Goal: Task Accomplishment & Management: Manage account settings

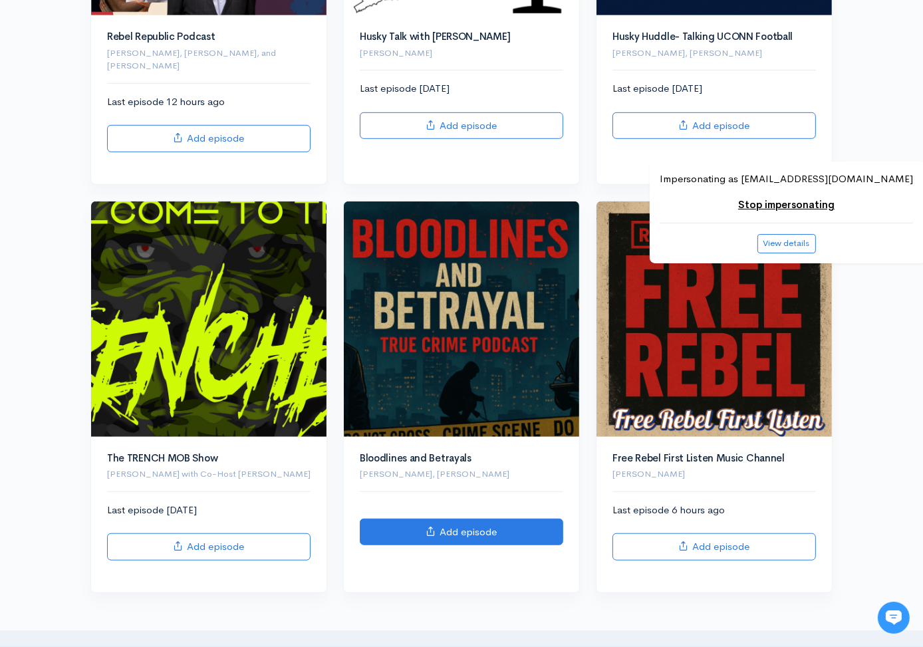
scroll to position [818, 0]
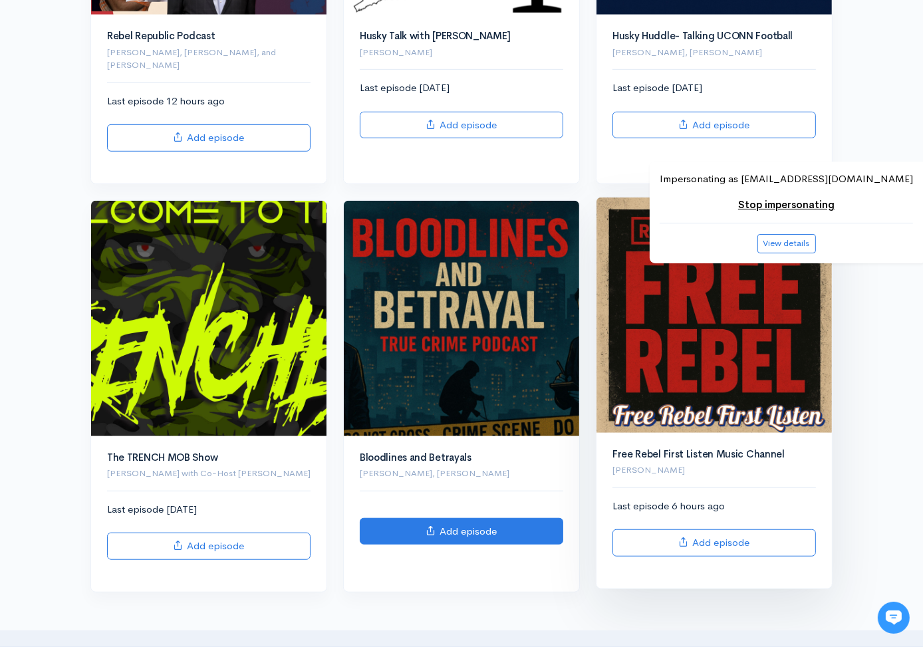
click at [692, 314] on img at bounding box center [713, 314] width 235 height 235
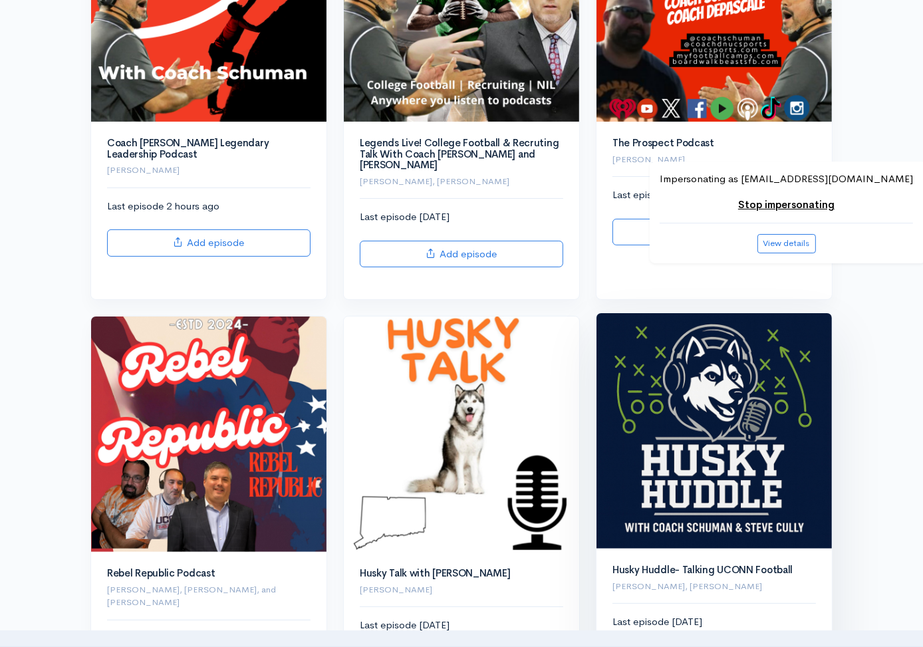
scroll to position [280, 0]
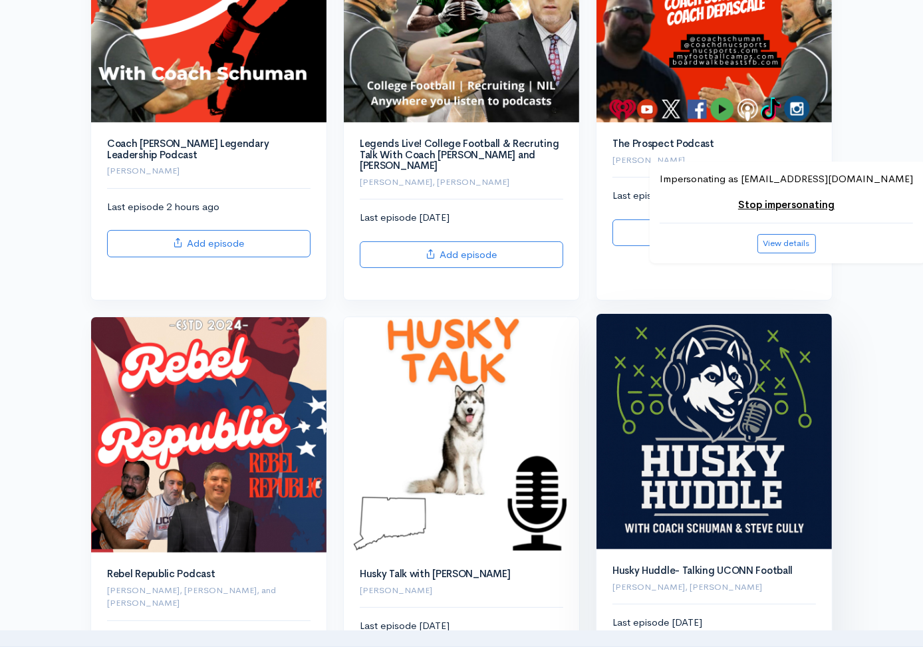
click at [686, 428] on img at bounding box center [713, 431] width 235 height 235
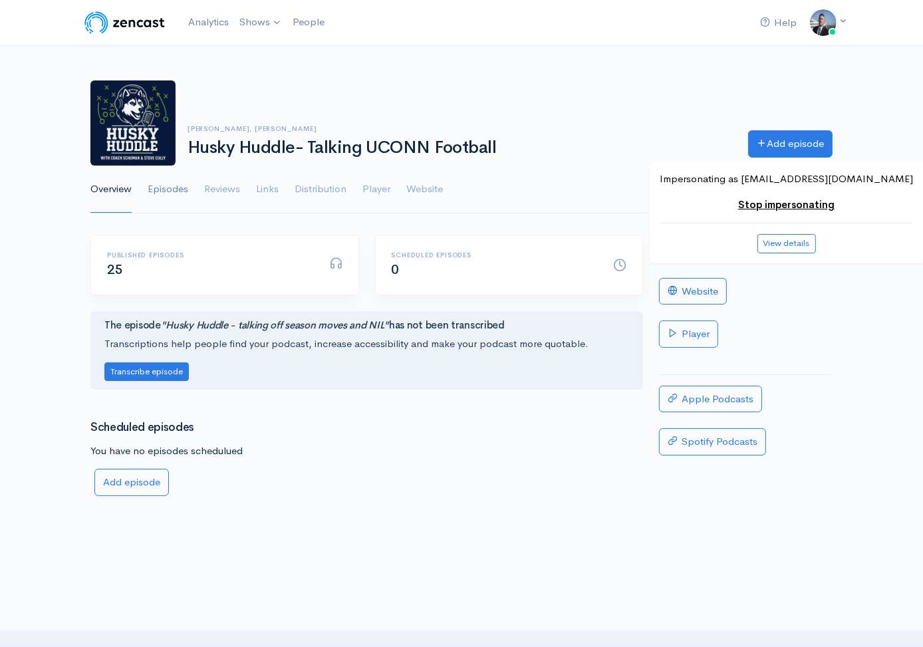
click at [186, 190] on link "Episodes" at bounding box center [168, 190] width 41 height 48
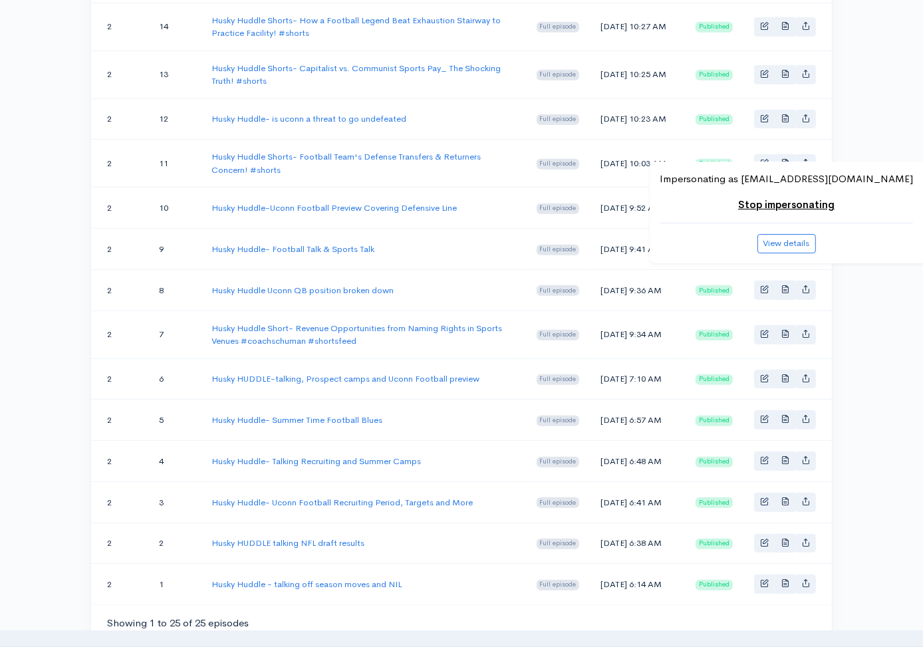
scroll to position [1080, 0]
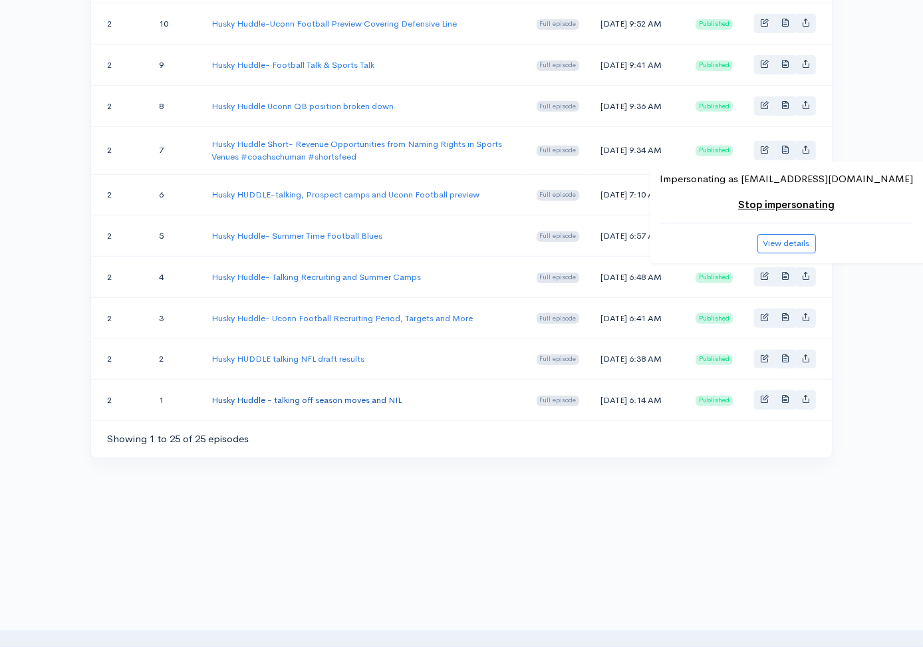
click at [313, 398] on link "Husky Huddle - talking off season moves and NIL" at bounding box center [306, 399] width 190 height 11
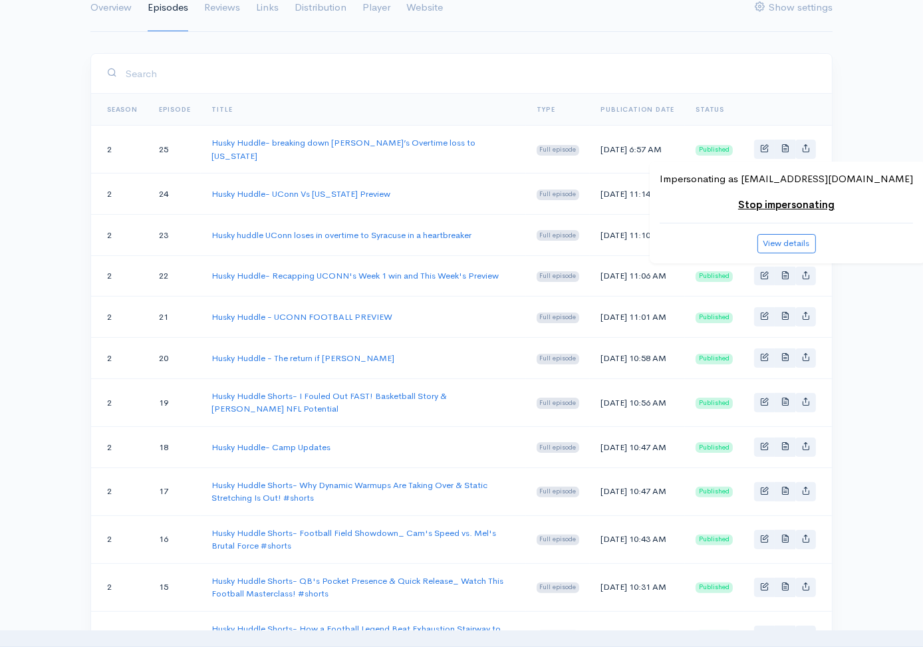
scroll to position [181, 0]
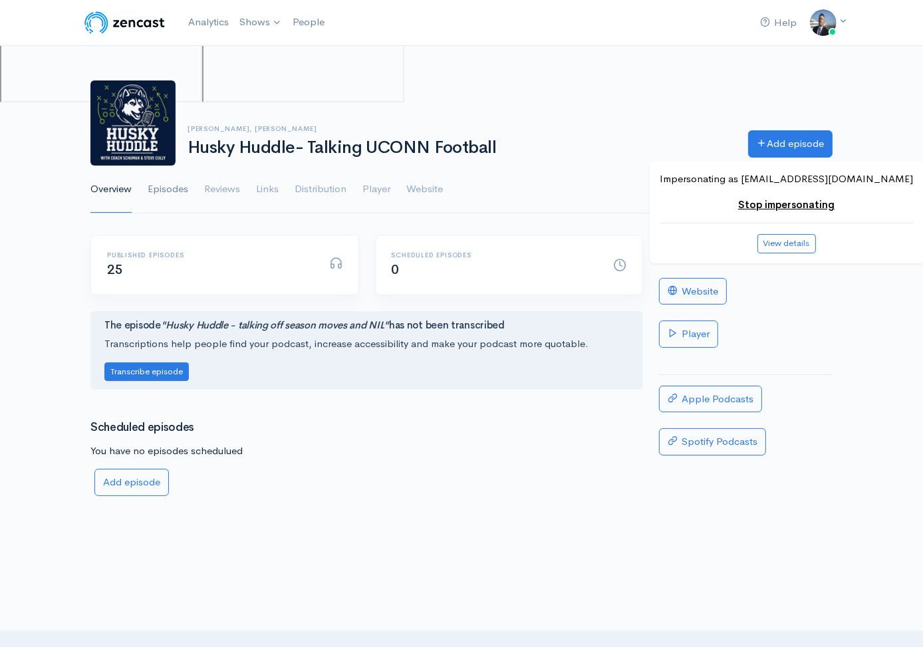
click at [177, 189] on link "Episodes" at bounding box center [168, 190] width 41 height 48
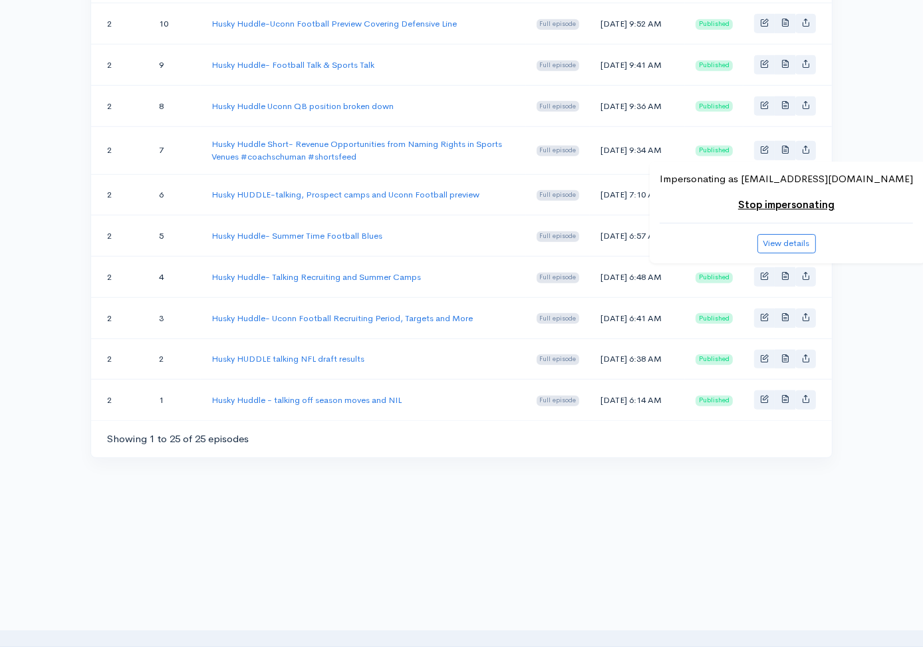
scroll to position [1080, 0]
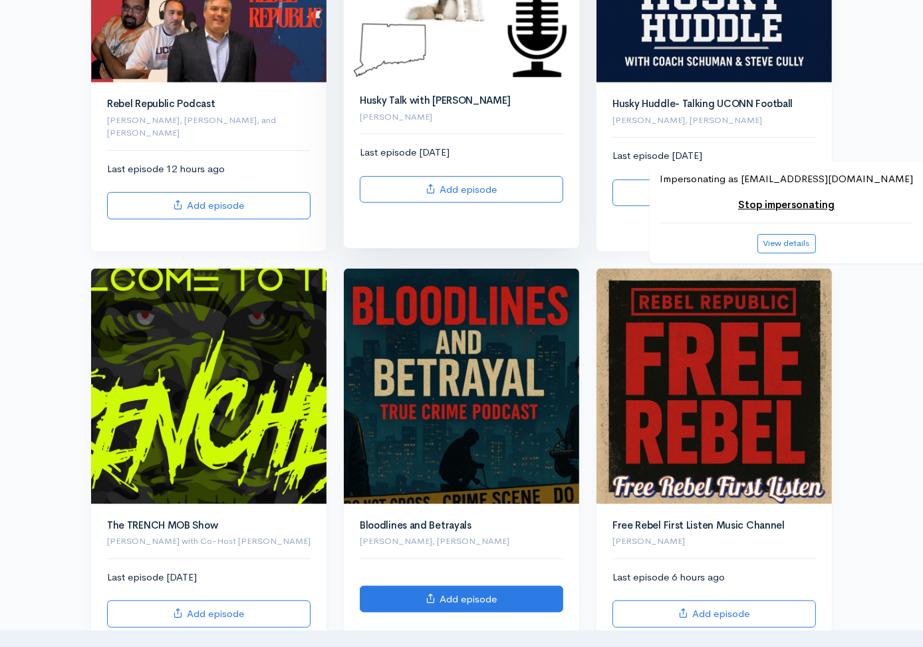
scroll to position [747, 0]
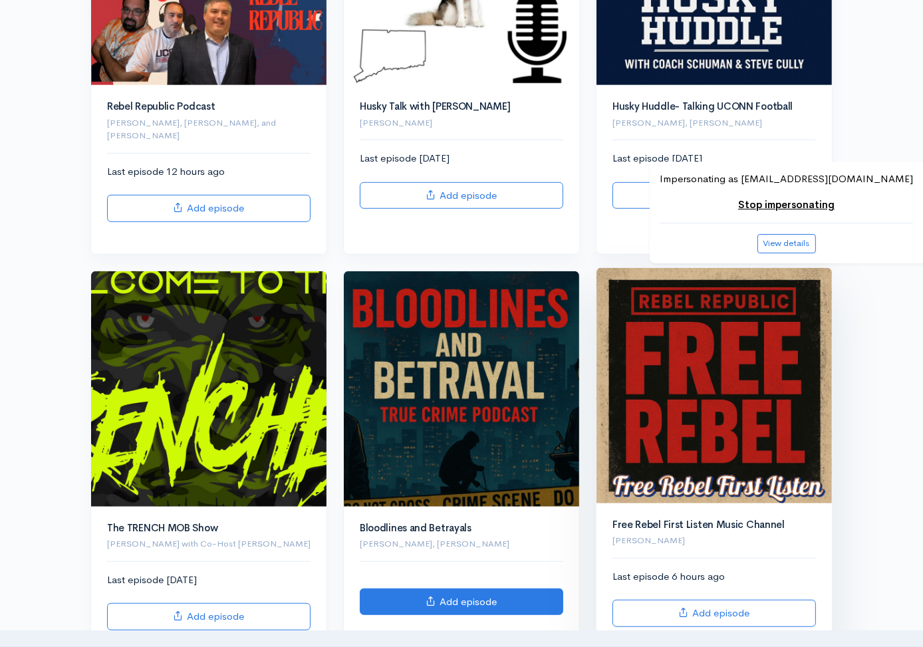
click at [685, 363] on img at bounding box center [713, 385] width 235 height 235
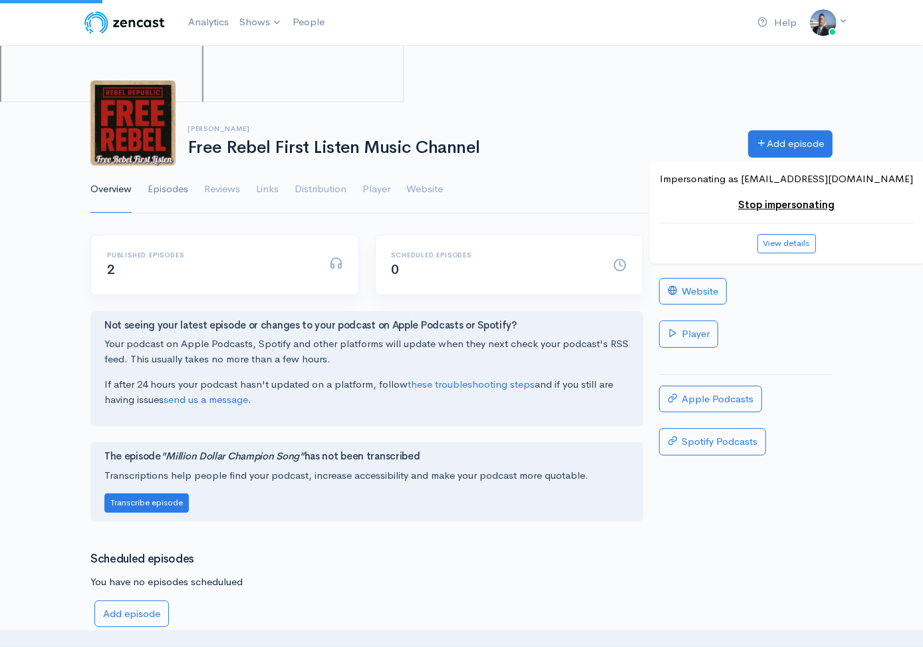
click at [166, 186] on link "Episodes" at bounding box center [168, 190] width 41 height 48
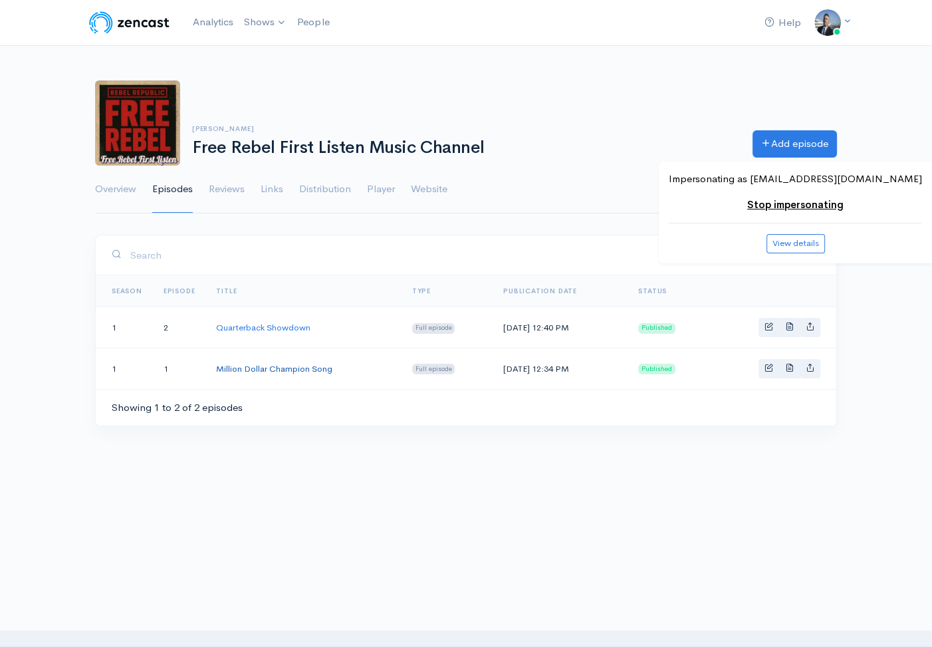
click at [271, 363] on link "Million Dollar Champion Song" at bounding box center [274, 368] width 116 height 11
click at [269, 323] on link "Quarterback Showdown" at bounding box center [263, 327] width 94 height 11
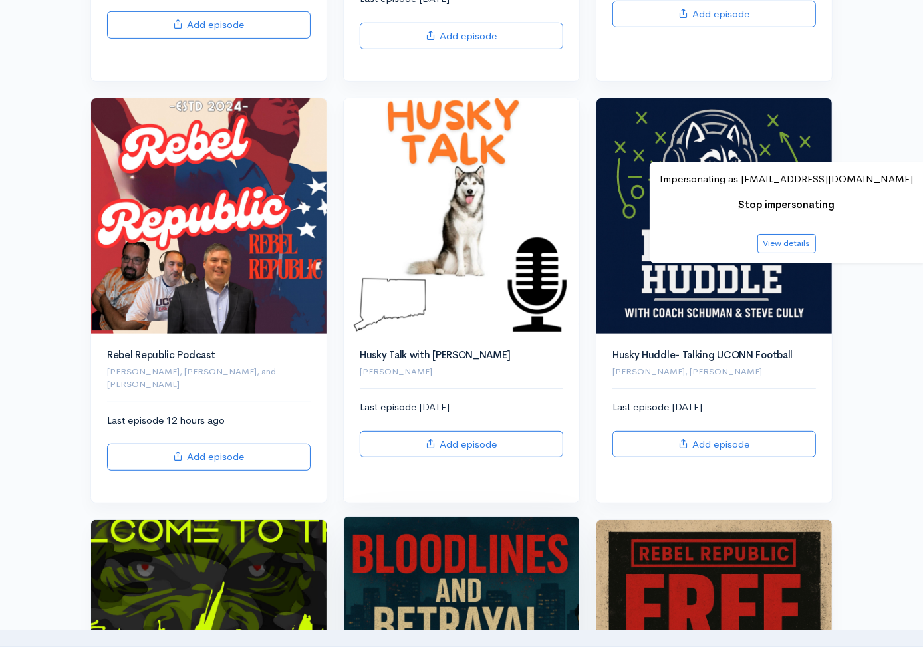
scroll to position [498, 0]
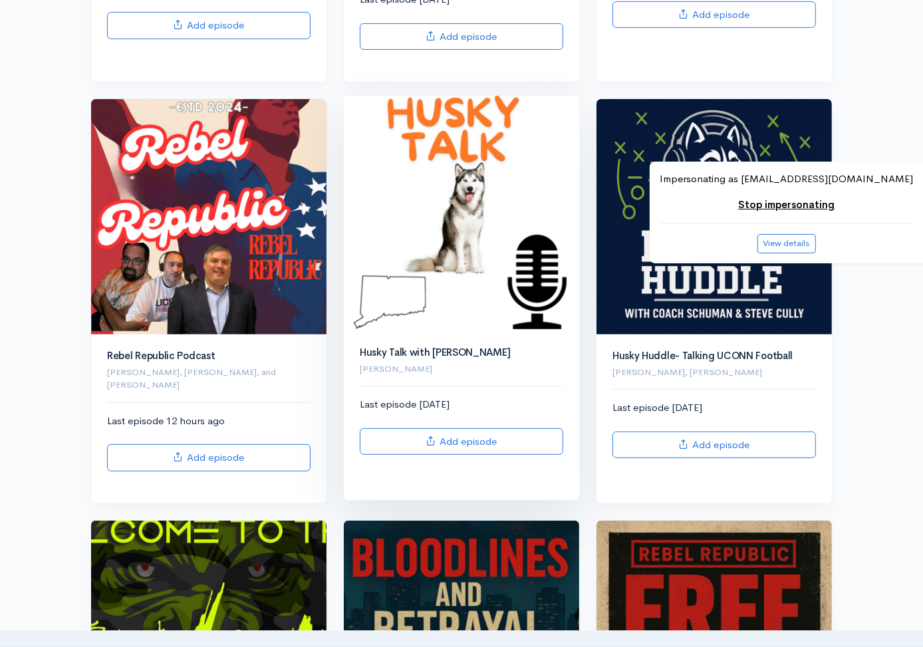
click at [501, 193] on img at bounding box center [461, 213] width 235 height 235
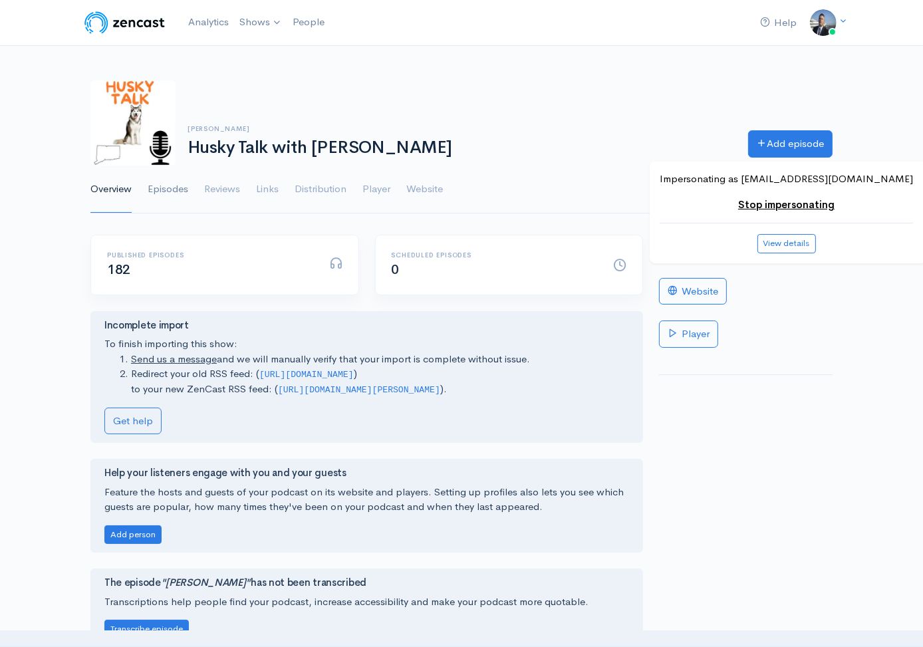
click at [170, 190] on link "Episodes" at bounding box center [168, 190] width 41 height 48
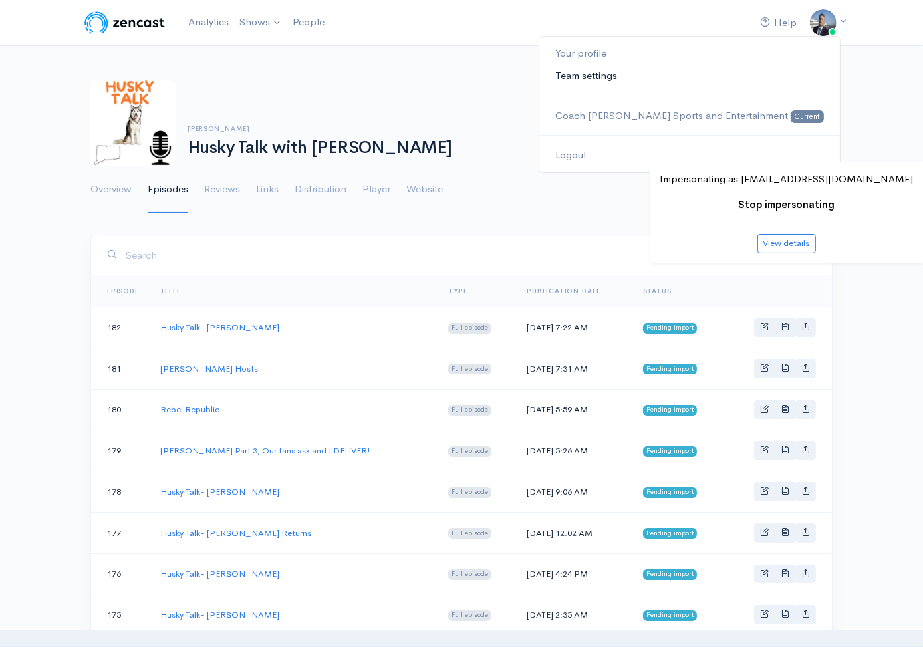
click at [719, 71] on link "Team settings" at bounding box center [689, 75] width 301 height 23
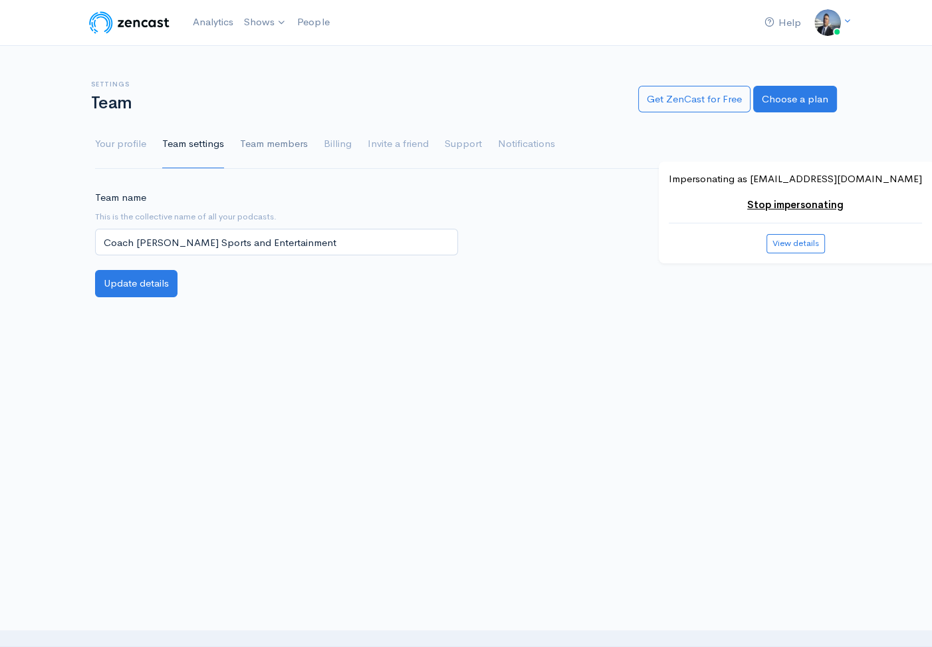
click at [275, 134] on link "Team members" at bounding box center [274, 144] width 68 height 48
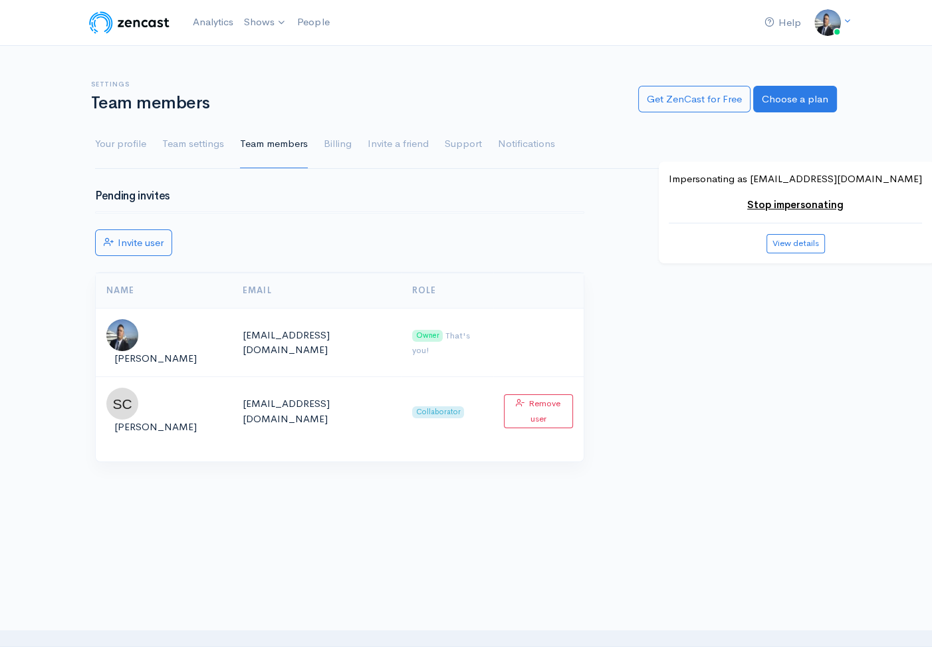
click at [324, 213] on div "Pending invites Invite user Name Email Role [PERSON_NAME] [EMAIL_ADDRESS][DOMAI…" at bounding box center [339, 334] width 505 height 288
click at [255, 332] on td "[EMAIL_ADDRESS][DOMAIN_NAME]" at bounding box center [317, 342] width 170 height 69
copy tr "[EMAIL_ADDRESS][DOMAIN_NAME]"
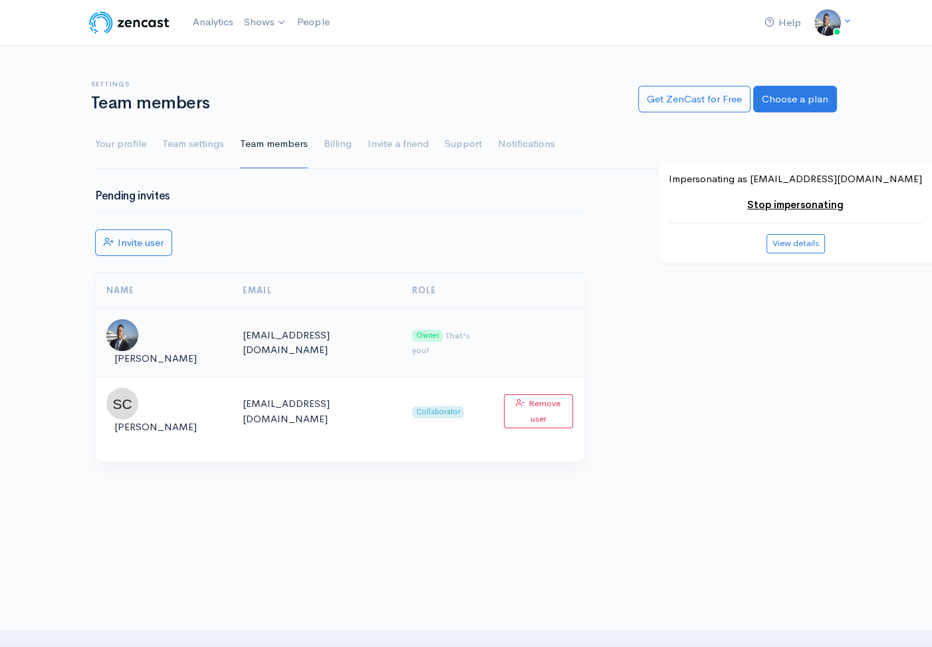
click at [170, 352] on span "[PERSON_NAME]" at bounding box center [155, 358] width 82 height 13
copy tr "[PERSON_NAME]"
click at [152, 21] on img at bounding box center [129, 22] width 84 height 27
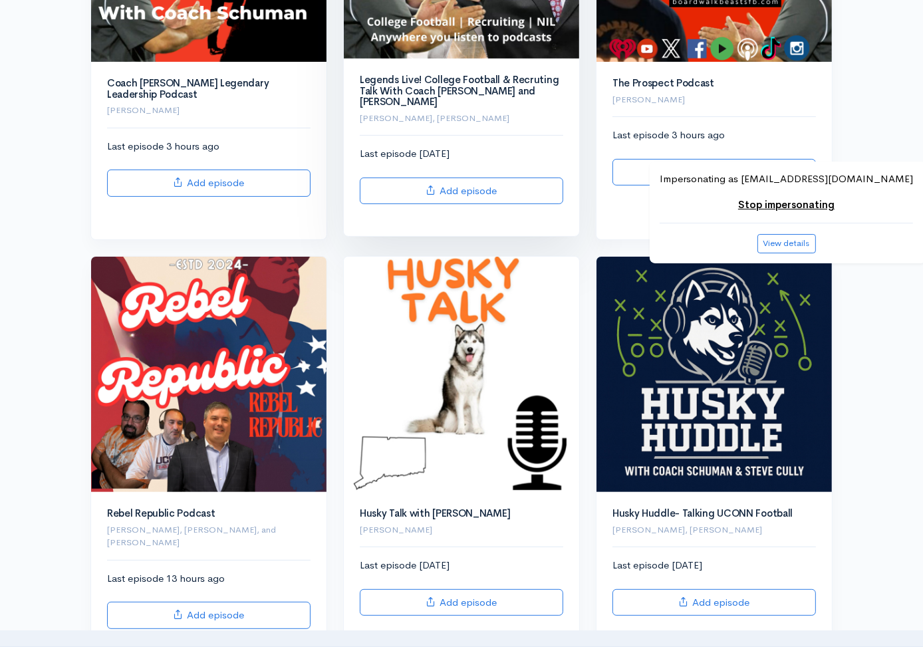
scroll to position [341, 0]
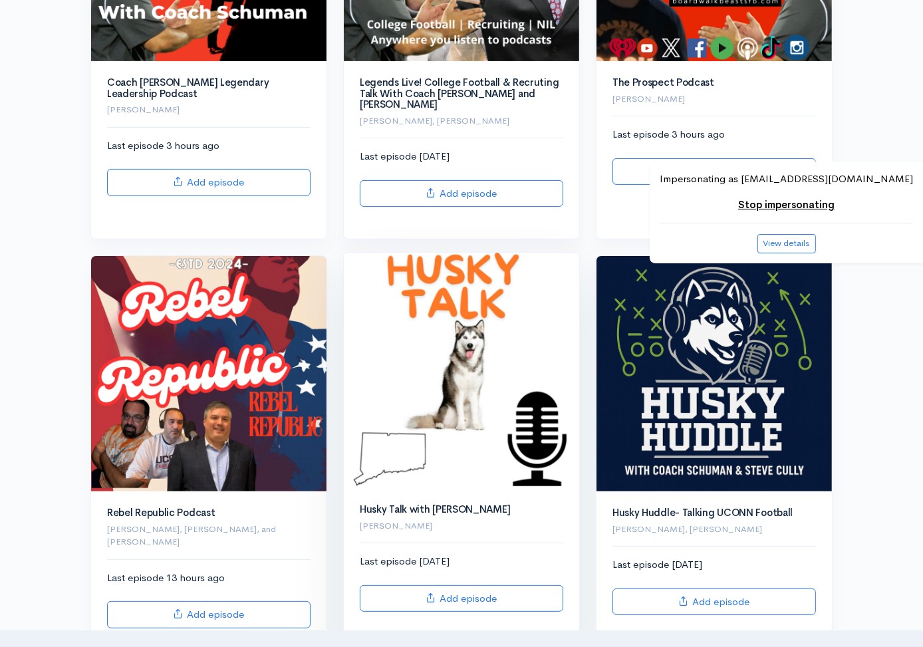
click at [467, 380] on img at bounding box center [461, 370] width 235 height 235
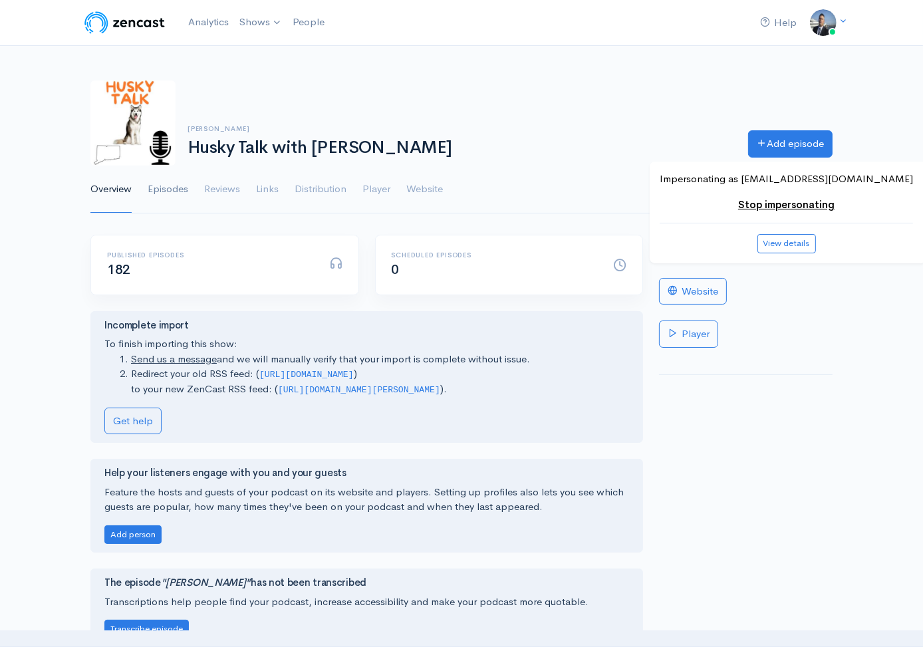
click at [184, 188] on link "Episodes" at bounding box center [168, 190] width 41 height 48
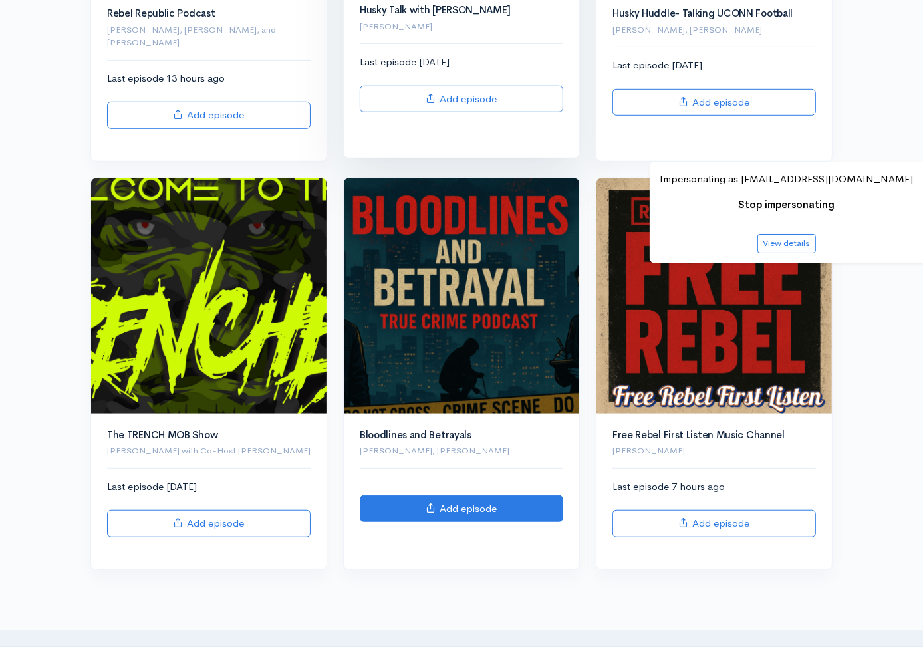
scroll to position [843, 0]
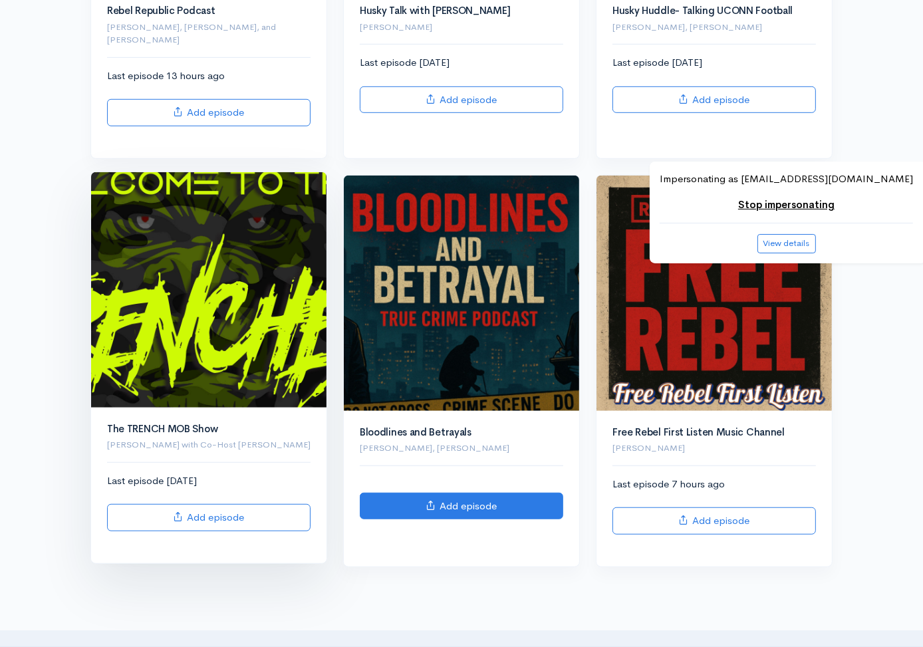
click at [166, 227] on img at bounding box center [208, 289] width 235 height 235
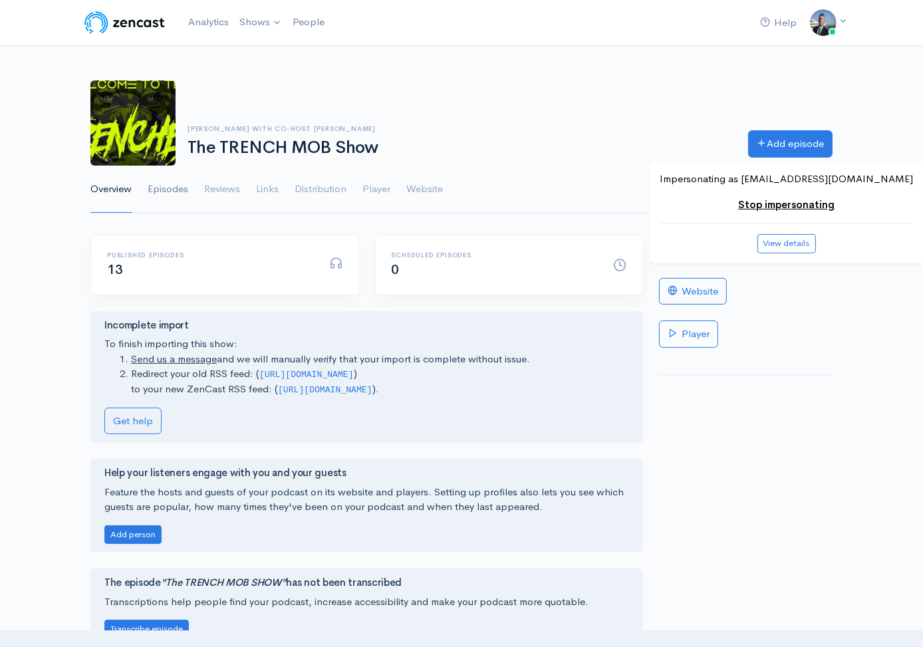
click at [175, 188] on link "Episodes" at bounding box center [168, 190] width 41 height 48
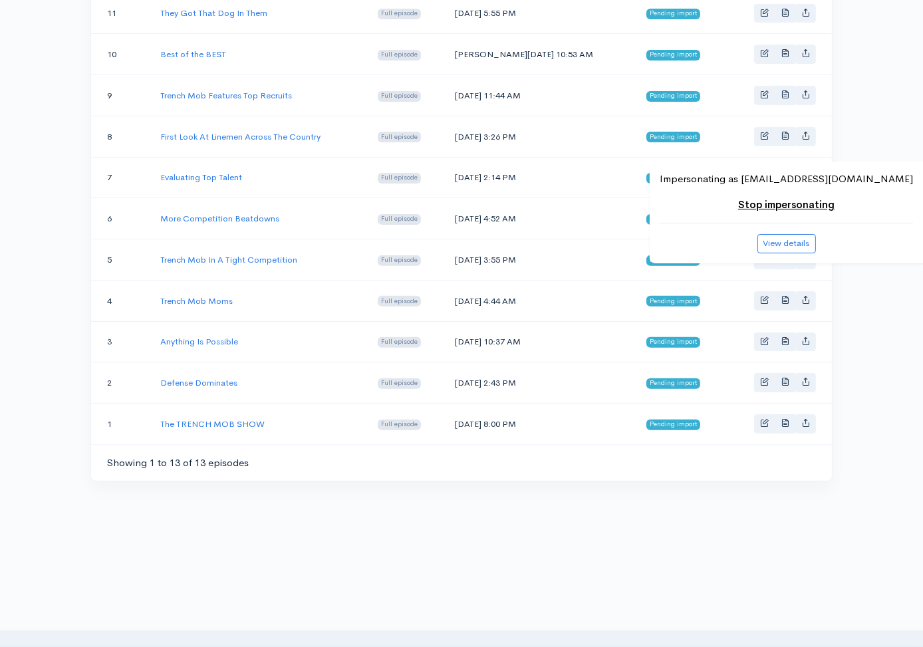
scroll to position [416, 0]
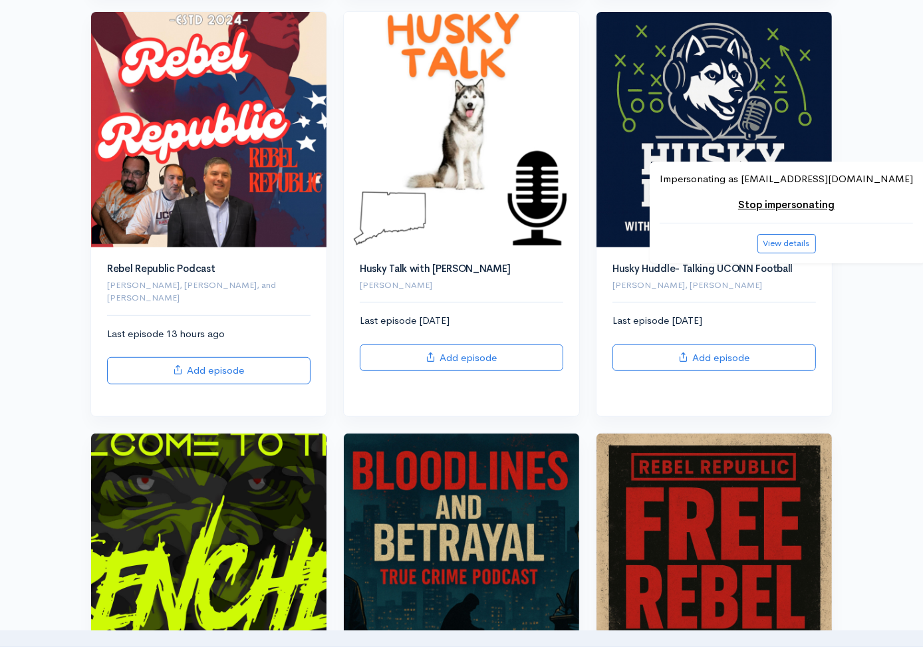
scroll to position [584, 0]
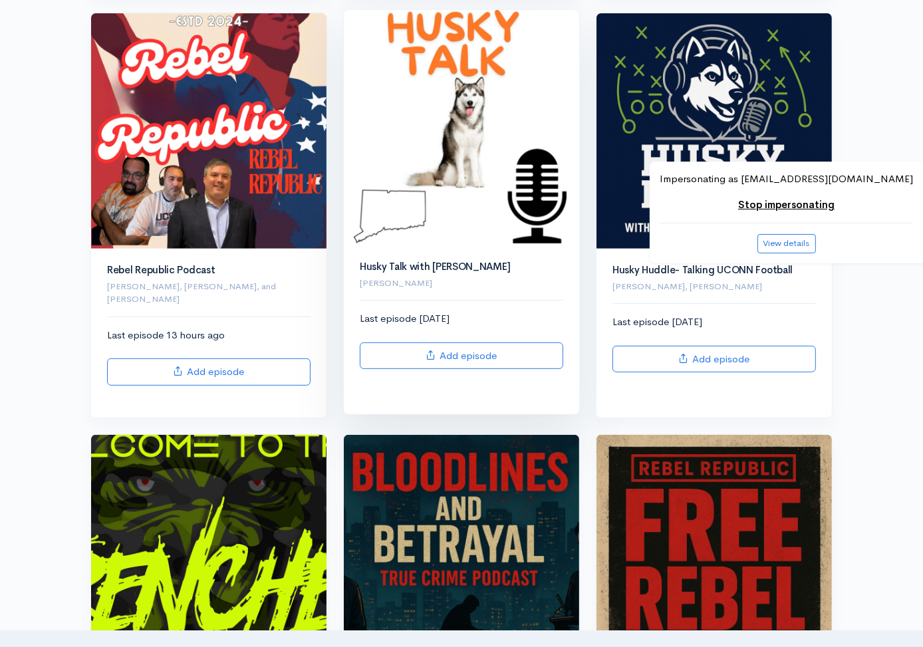
click at [505, 154] on img at bounding box center [461, 127] width 235 height 235
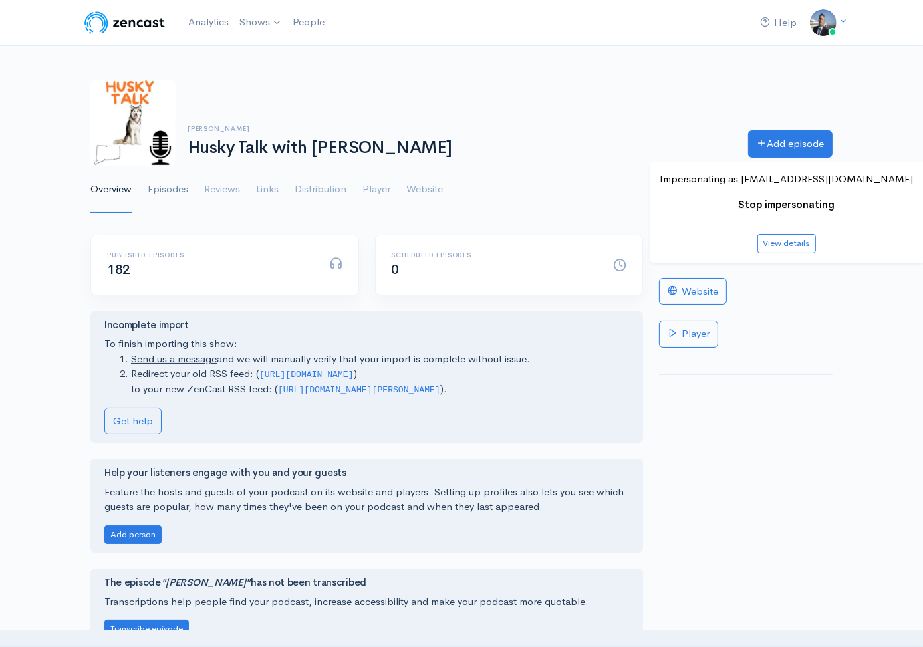
click at [177, 190] on link "Episodes" at bounding box center [168, 190] width 41 height 48
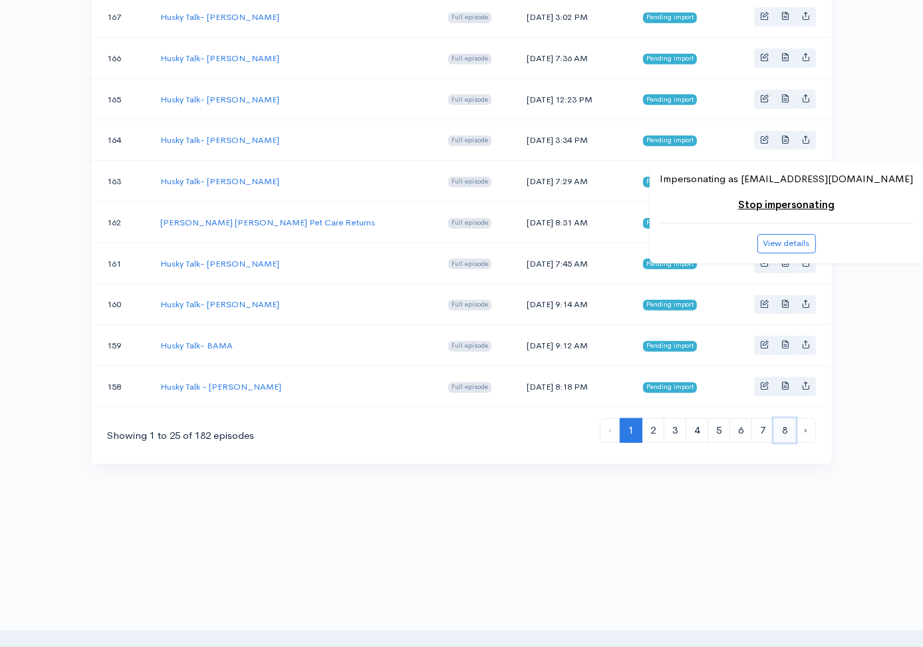
click at [782, 426] on link "8" at bounding box center [784, 430] width 23 height 25
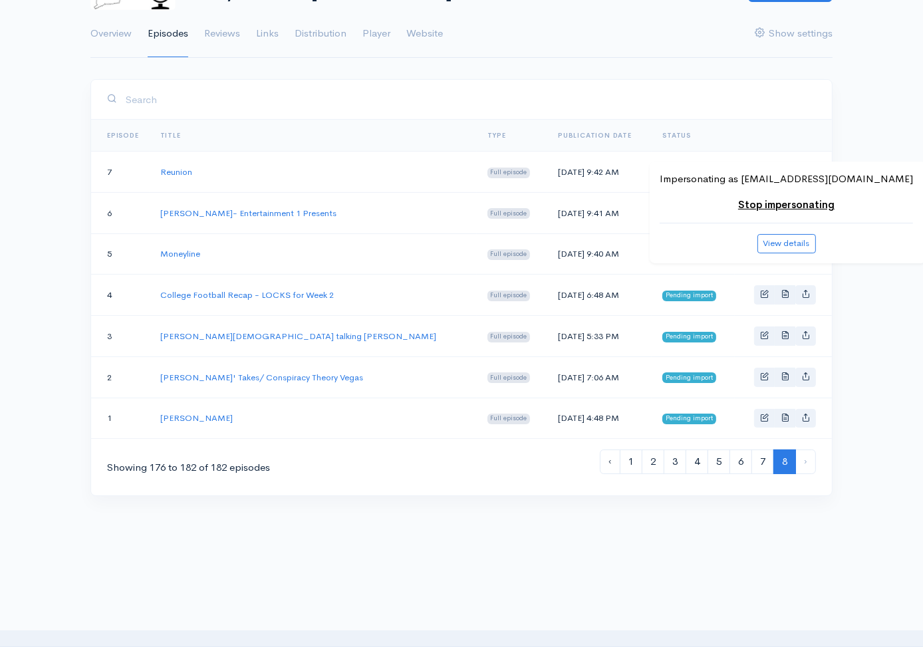
scroll to position [156, 0]
click at [318, 539] on div at bounding box center [461, 531] width 923 height 40
click at [799, 201] on link "Stop impersonating" at bounding box center [786, 204] width 96 height 13
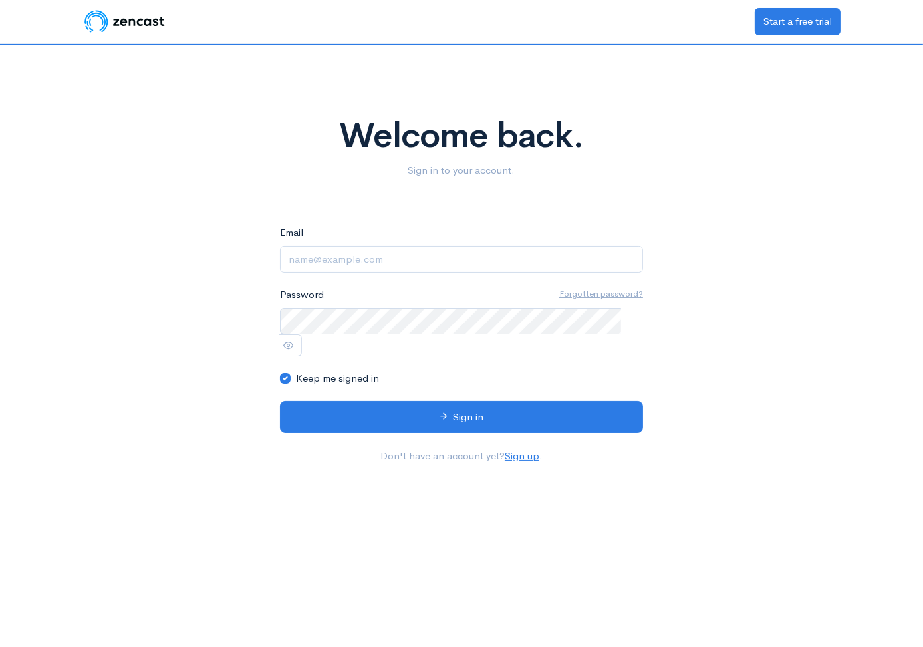
type input "[EMAIL_ADDRESS][DOMAIN_NAME]"
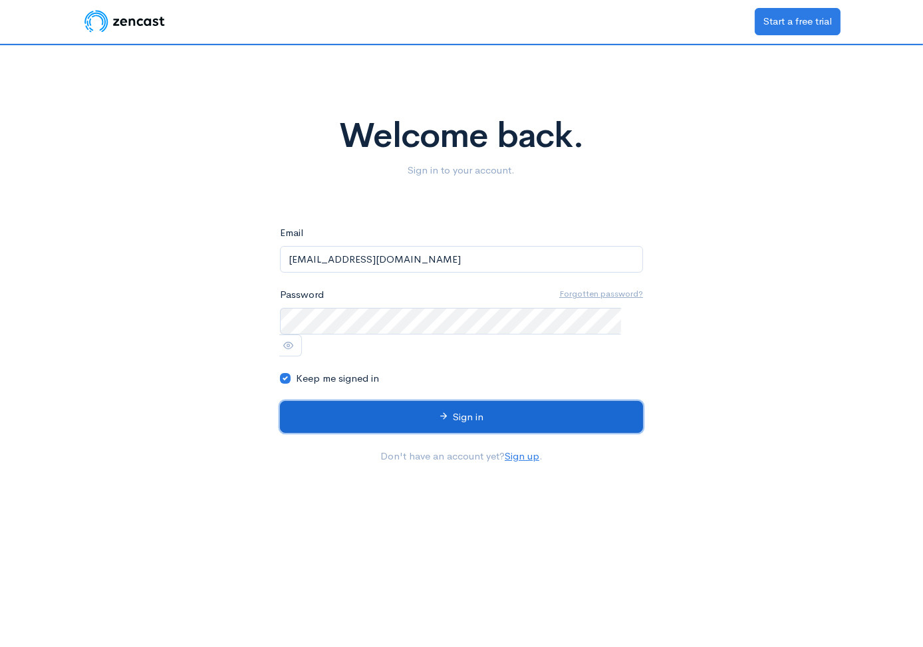
click at [412, 401] on button "Sign in" at bounding box center [461, 417] width 363 height 33
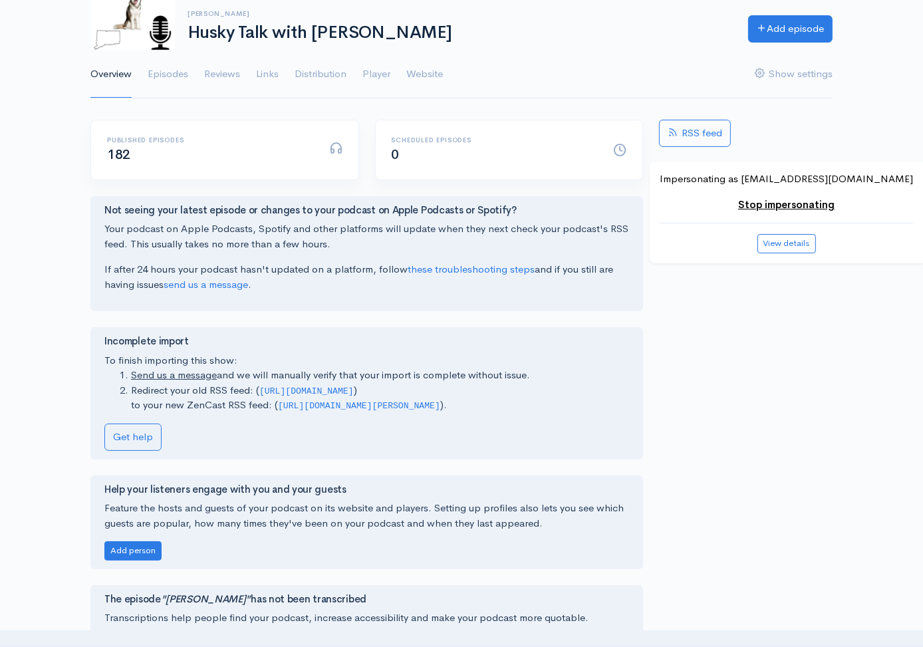
scroll to position [112, 0]
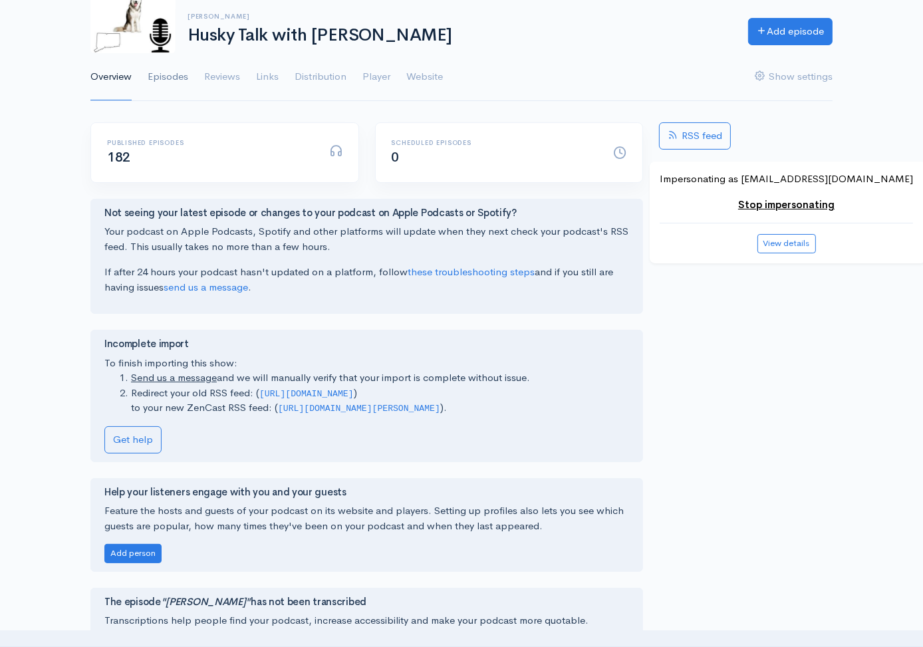
click at [180, 70] on link "Episodes" at bounding box center [168, 77] width 41 height 48
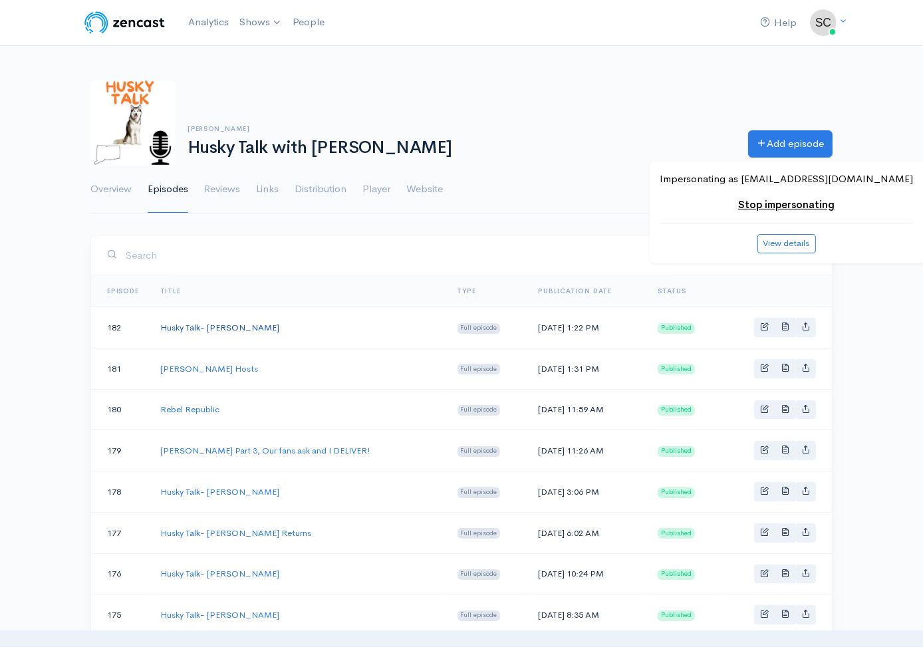
click at [194, 327] on link "Husky Talk- [PERSON_NAME]" at bounding box center [219, 327] width 119 height 11
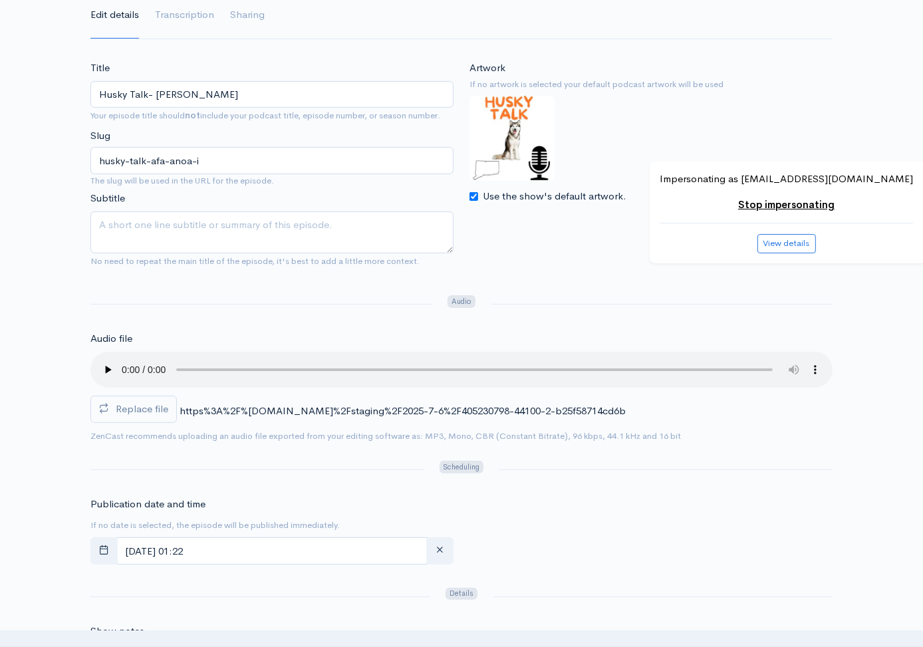
scroll to position [175, 0]
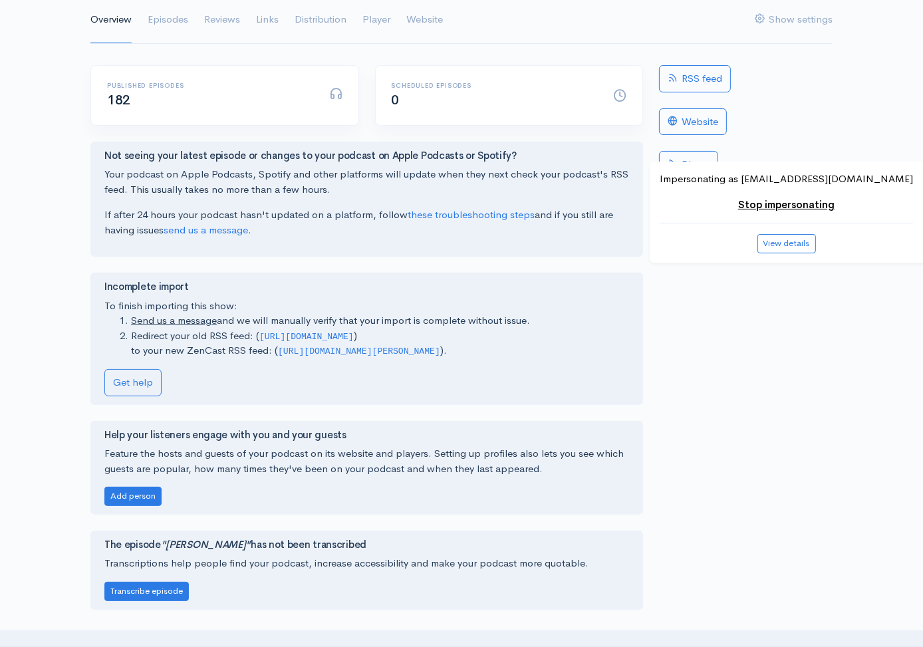
scroll to position [184, 0]
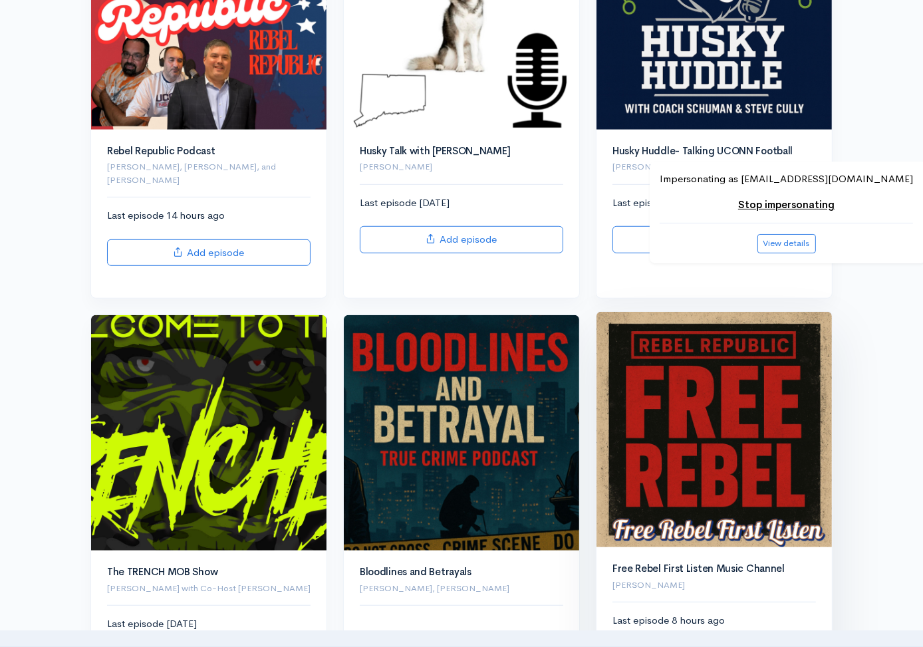
scroll to position [787, 0]
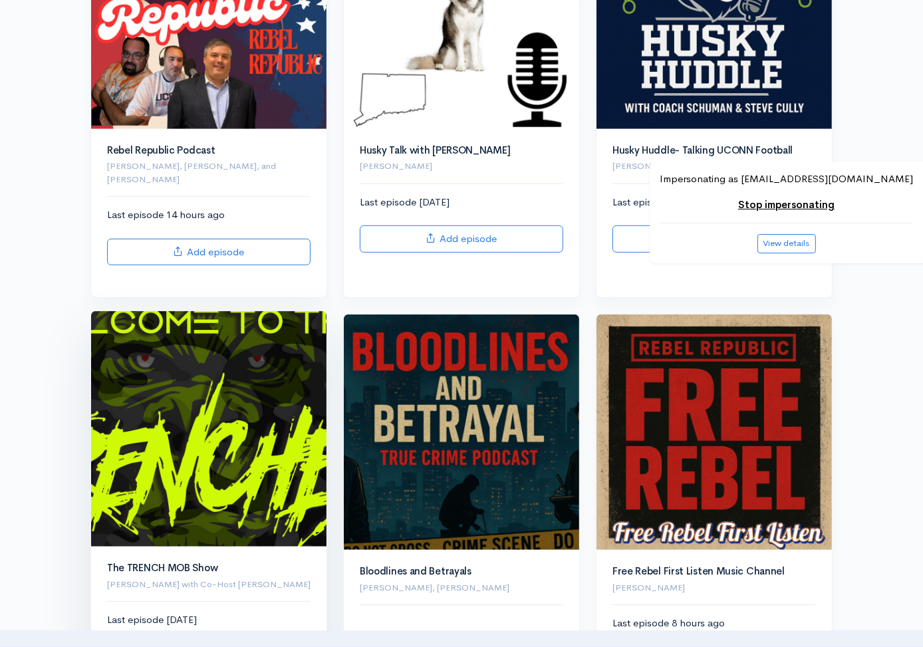
click at [295, 440] on img at bounding box center [208, 428] width 235 height 235
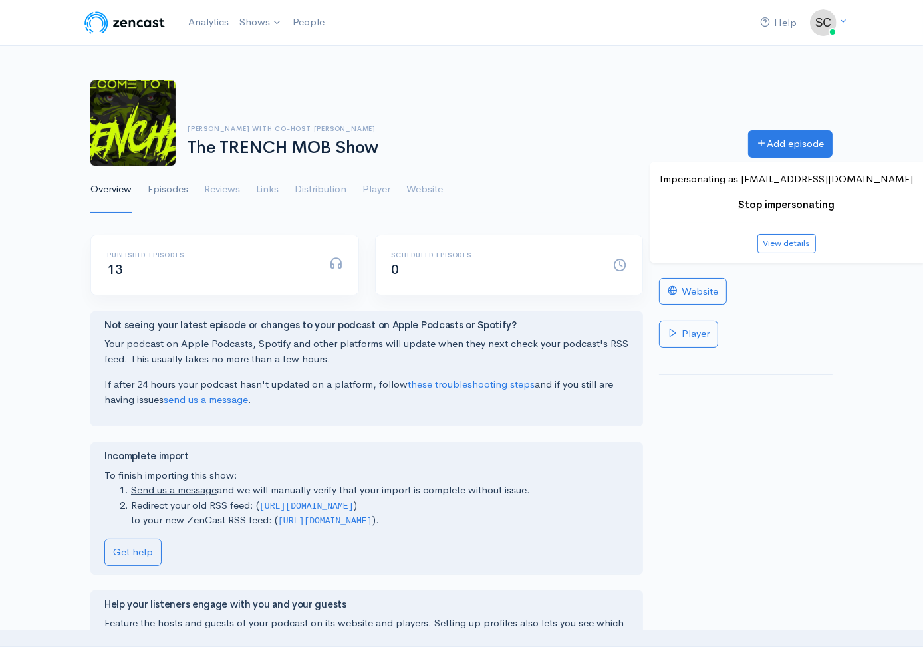
click at [182, 193] on link "Episodes" at bounding box center [168, 190] width 41 height 48
click at [176, 186] on link "Episodes" at bounding box center [168, 190] width 41 height 48
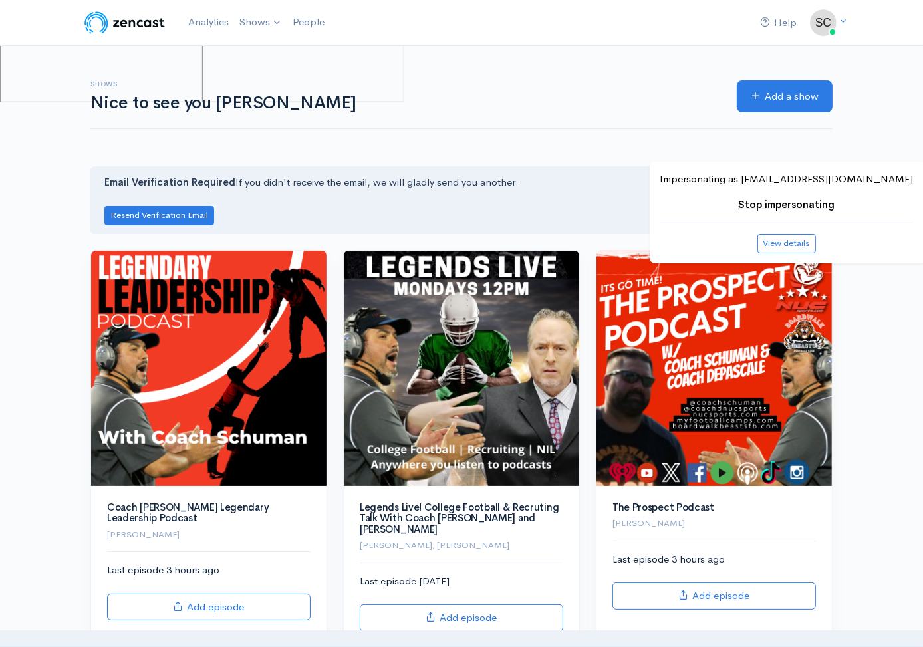
scroll to position [787, 0]
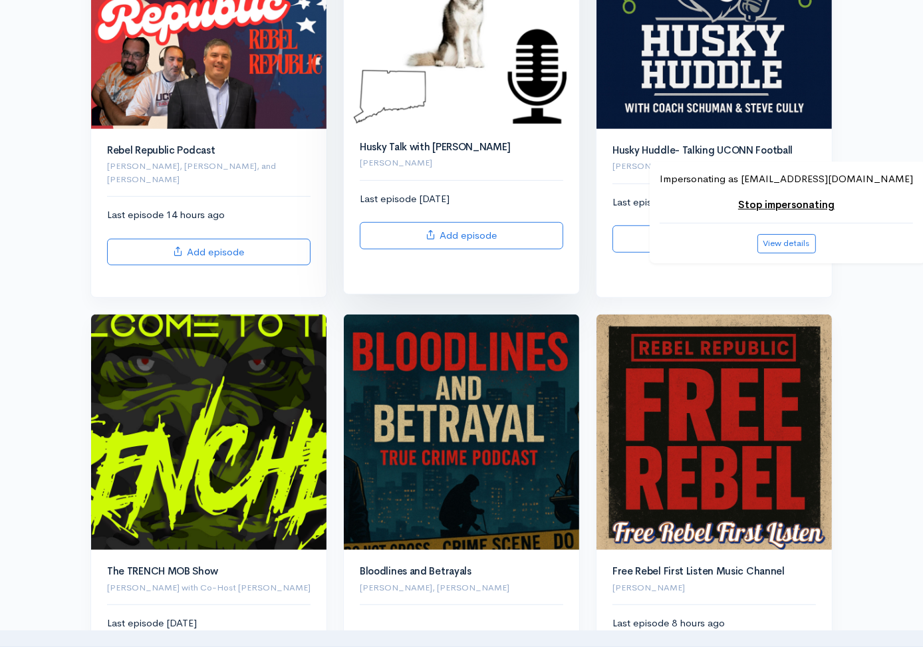
click at [507, 108] on img at bounding box center [461, 7] width 235 height 235
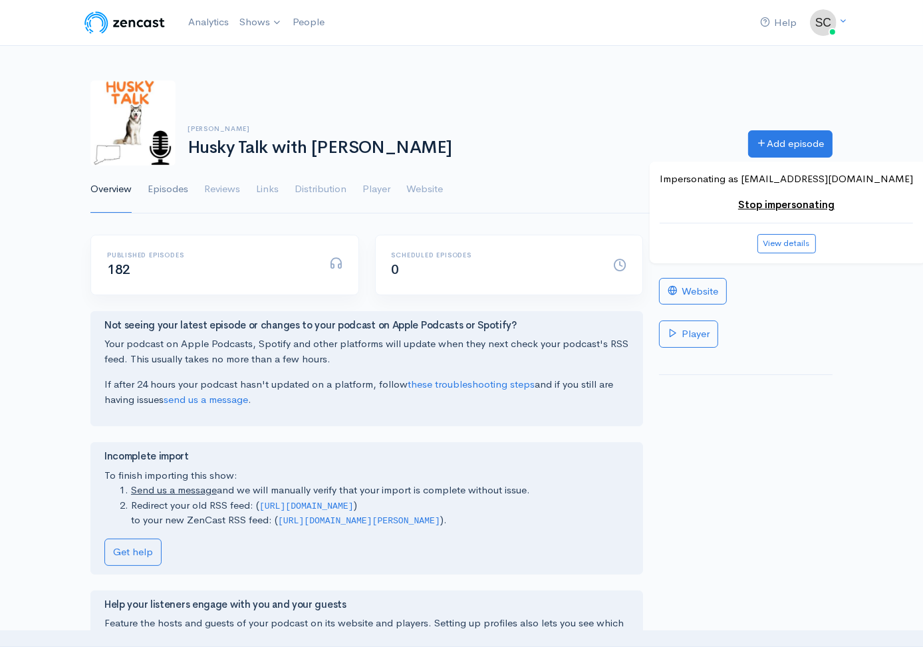
click at [177, 186] on link "Episodes" at bounding box center [168, 190] width 41 height 48
